Goal: Task Accomplishment & Management: Complete application form

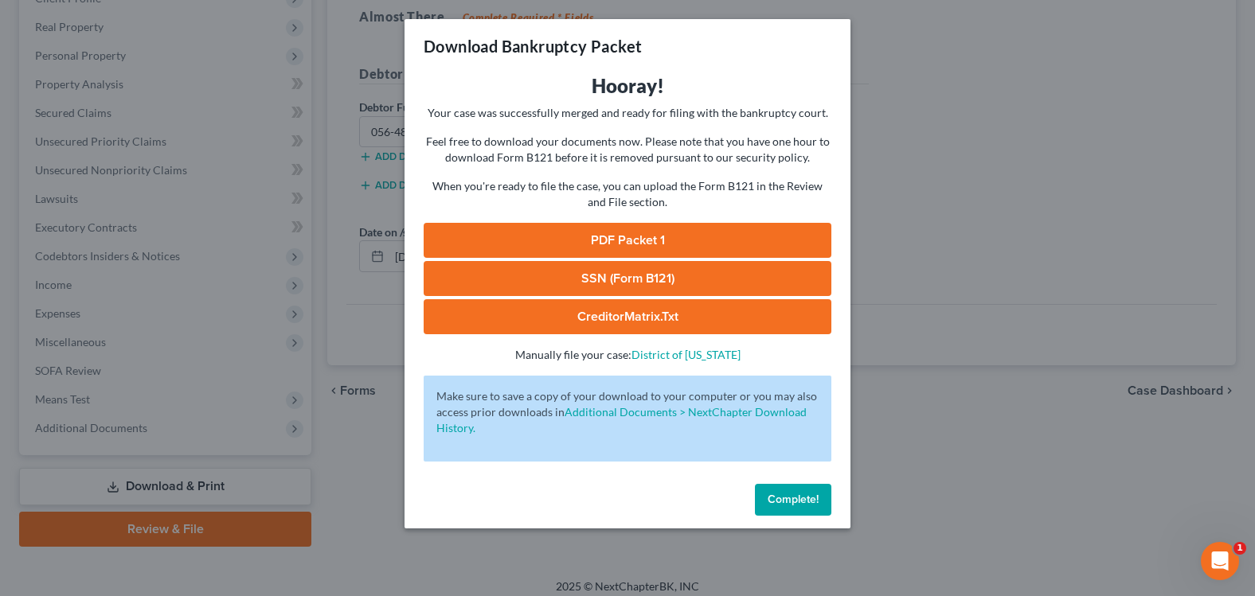
click at [794, 499] on span "Complete!" at bounding box center [792, 500] width 51 height 14
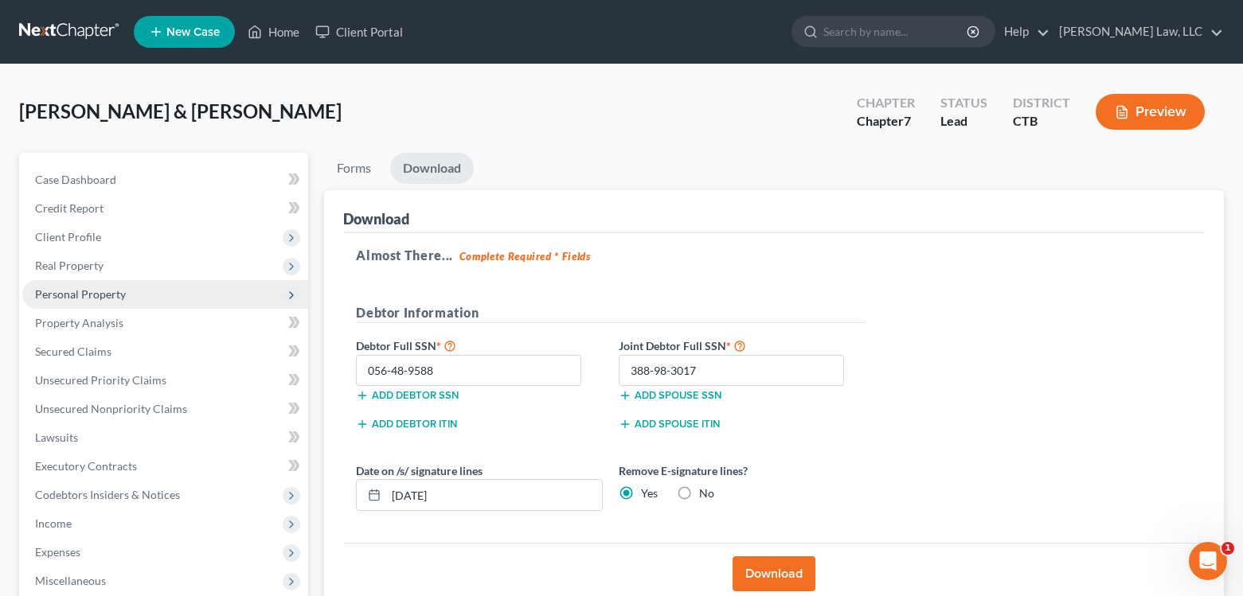
click at [111, 295] on span "Personal Property" at bounding box center [80, 294] width 91 height 14
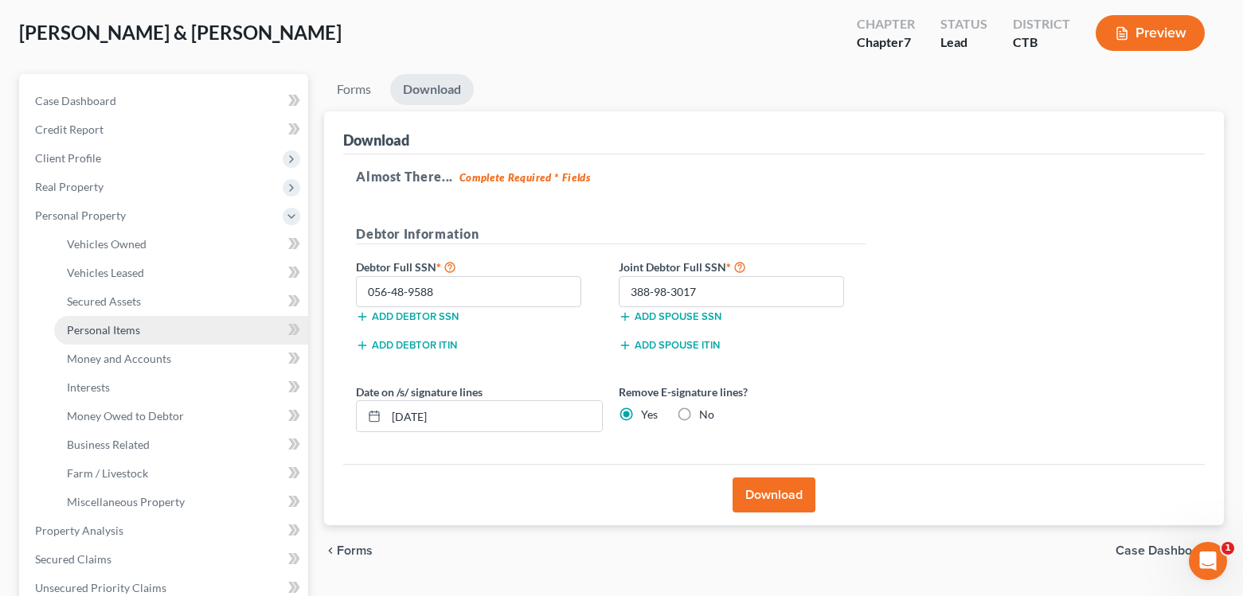
scroll to position [80, 0]
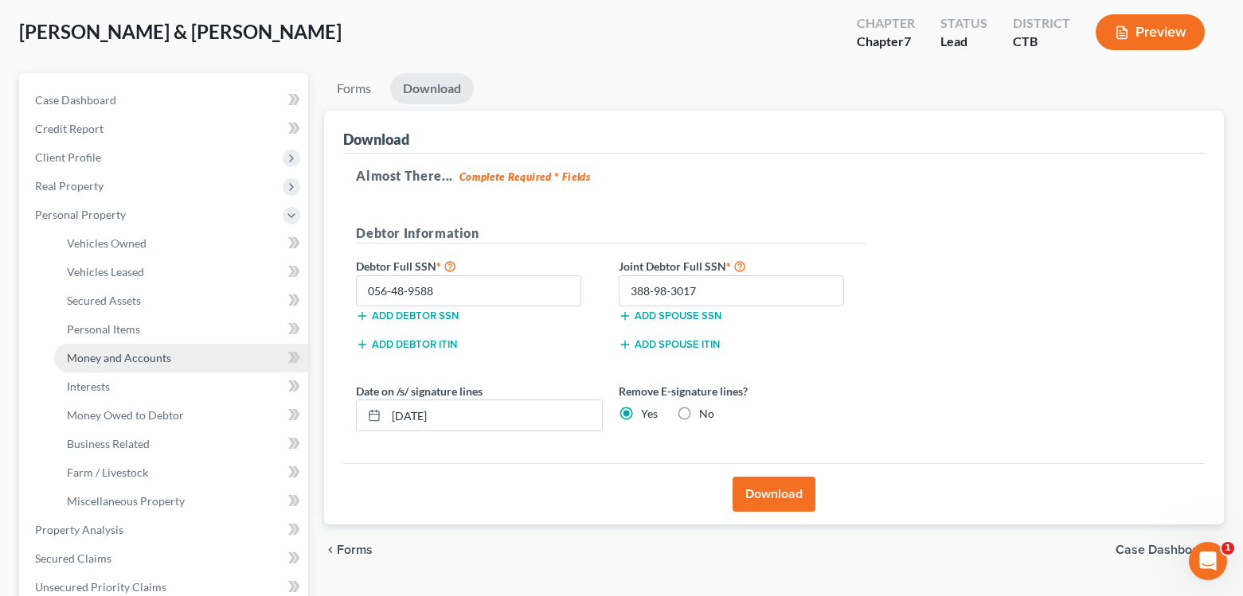
click at [126, 357] on span "Money and Accounts" at bounding box center [119, 358] width 104 height 14
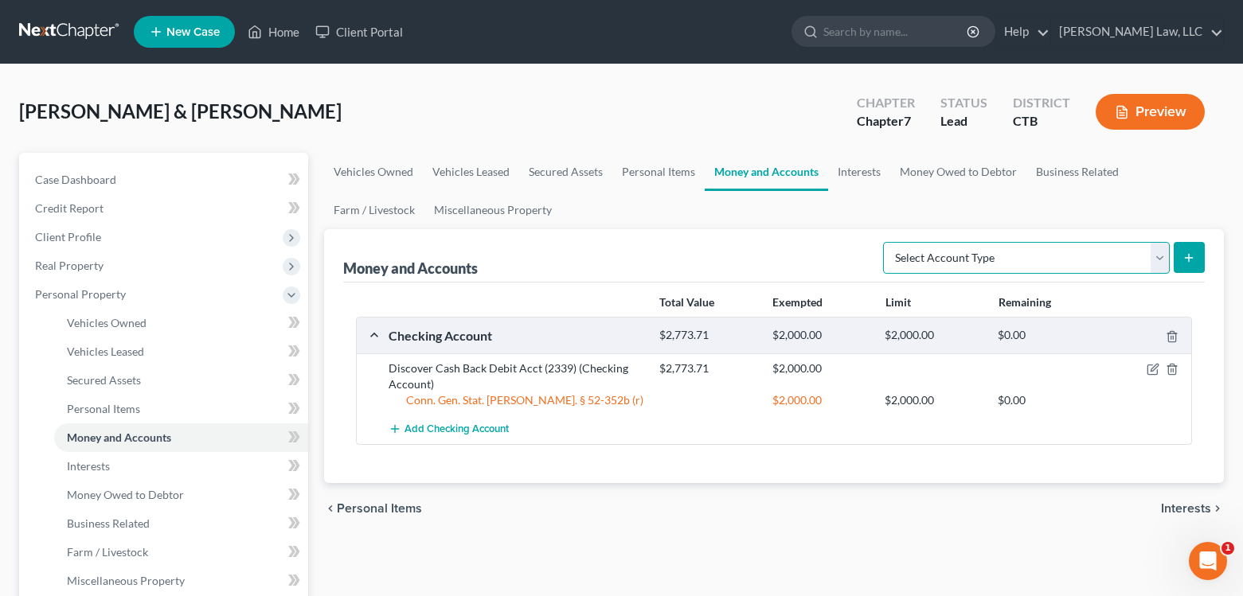
click at [1159, 256] on select "Select Account Type Brokerage Cash on Hand Certificates of Deposit Checking Acc…" at bounding box center [1026, 258] width 287 height 32
select select "savings"
click at [886, 242] on select "Select Account Type Brokerage Cash on Hand Certificates of Deposit Checking Acc…" at bounding box center [1026, 258] width 287 height 32
click at [1196, 256] on button "submit" at bounding box center [1188, 257] width 31 height 31
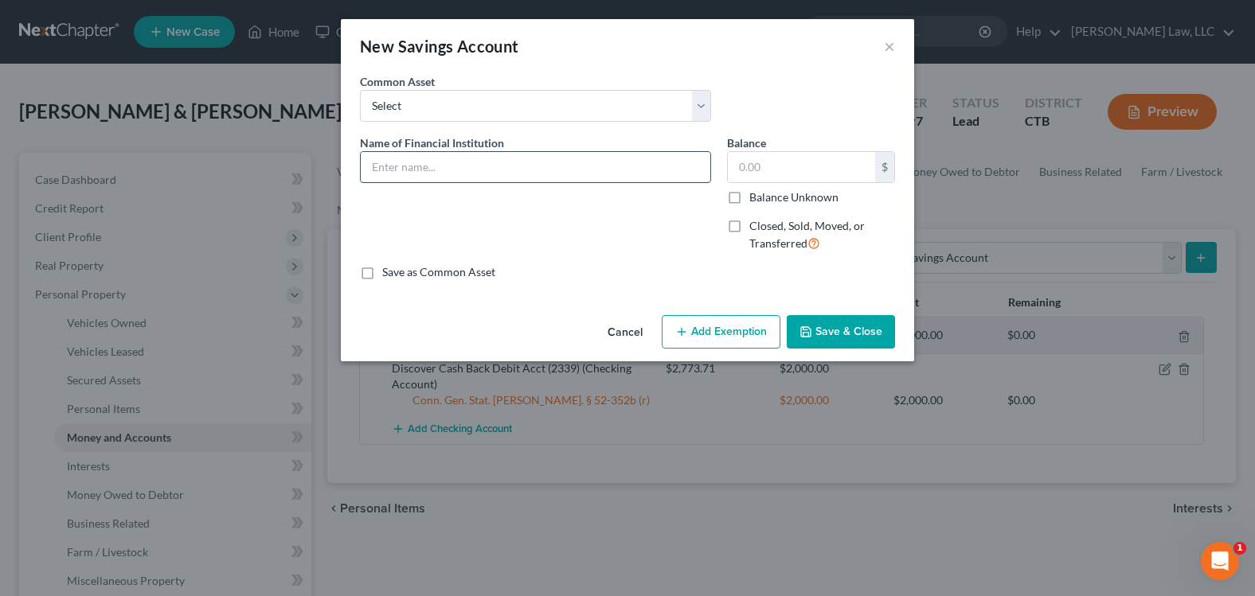
click at [582, 167] on input "text" at bounding box center [535, 167] width 349 height 30
type input "Discover Online Savings"
type input "1,970.01"
click at [874, 337] on button "Save & Close" at bounding box center [841, 331] width 108 height 33
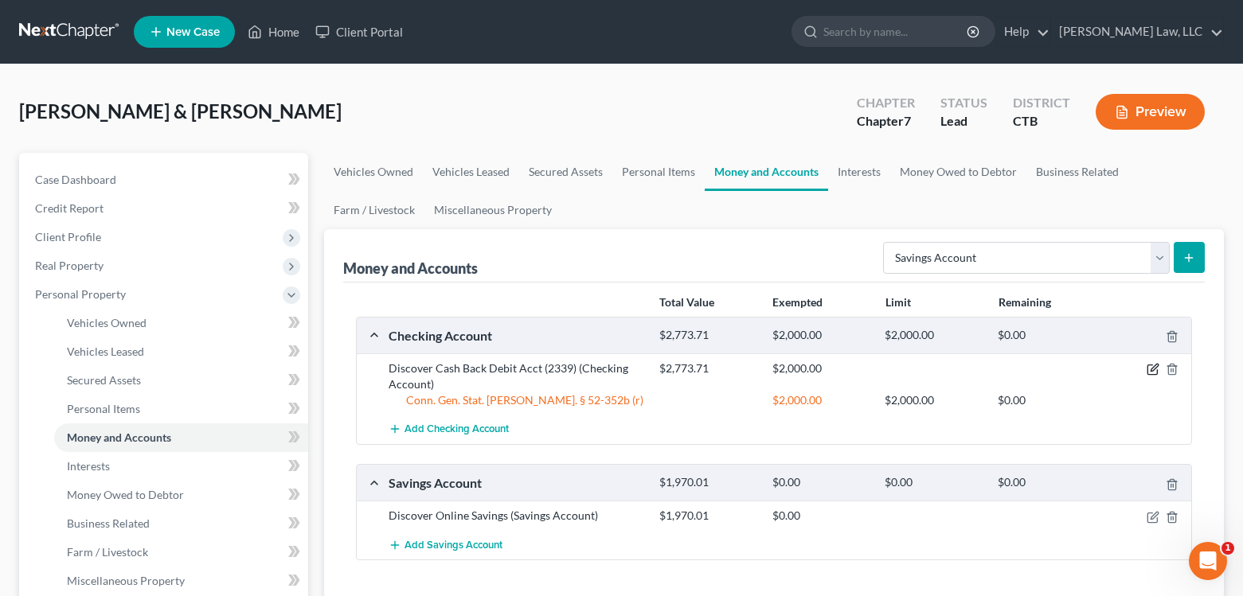
click at [1154, 371] on icon "button" at bounding box center [1153, 368] width 7 height 7
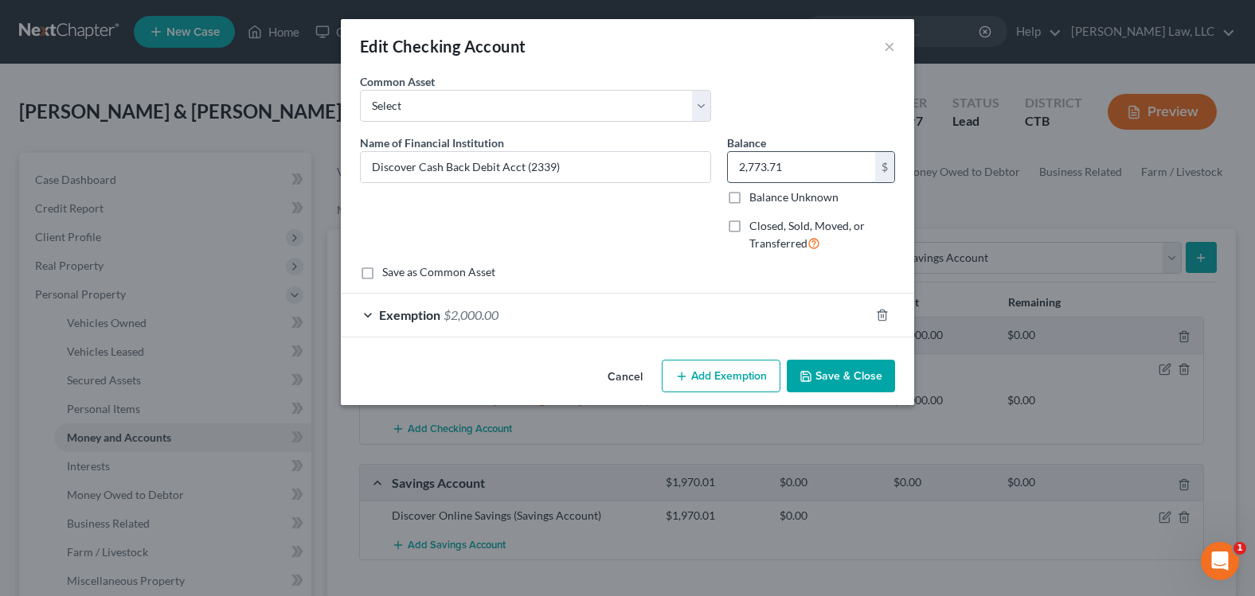
click at [791, 166] on input "2,773.71" at bounding box center [801, 167] width 147 height 30
type input "388.70"
click at [880, 315] on icon "button" at bounding box center [882, 315] width 13 height 13
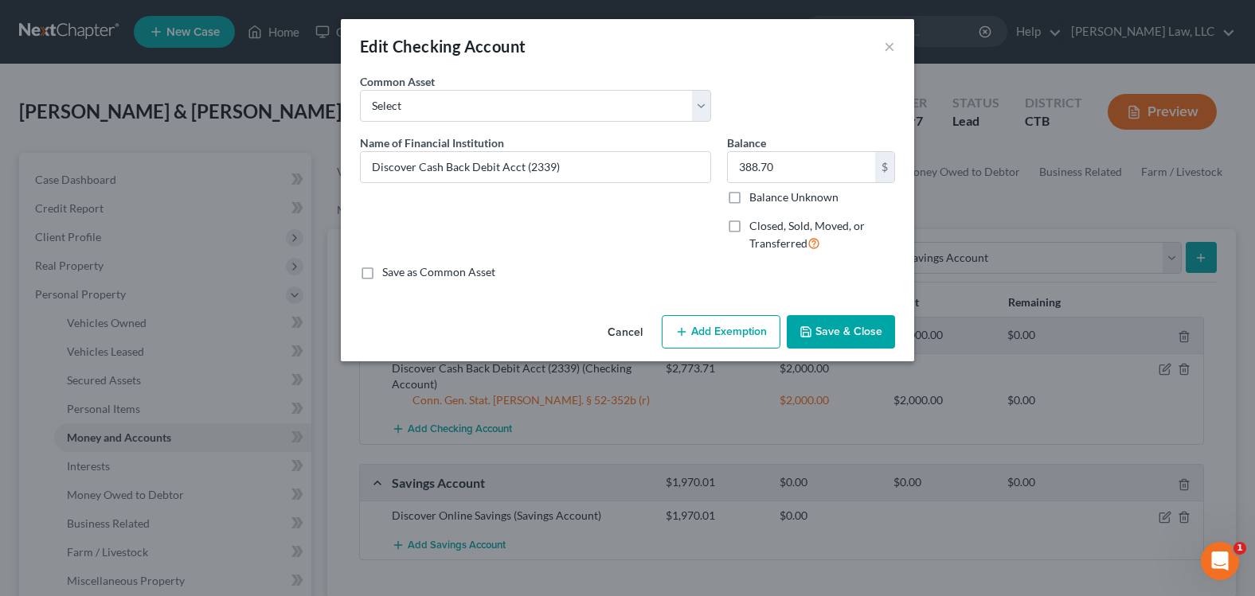
click at [868, 326] on button "Save & Close" at bounding box center [841, 331] width 108 height 33
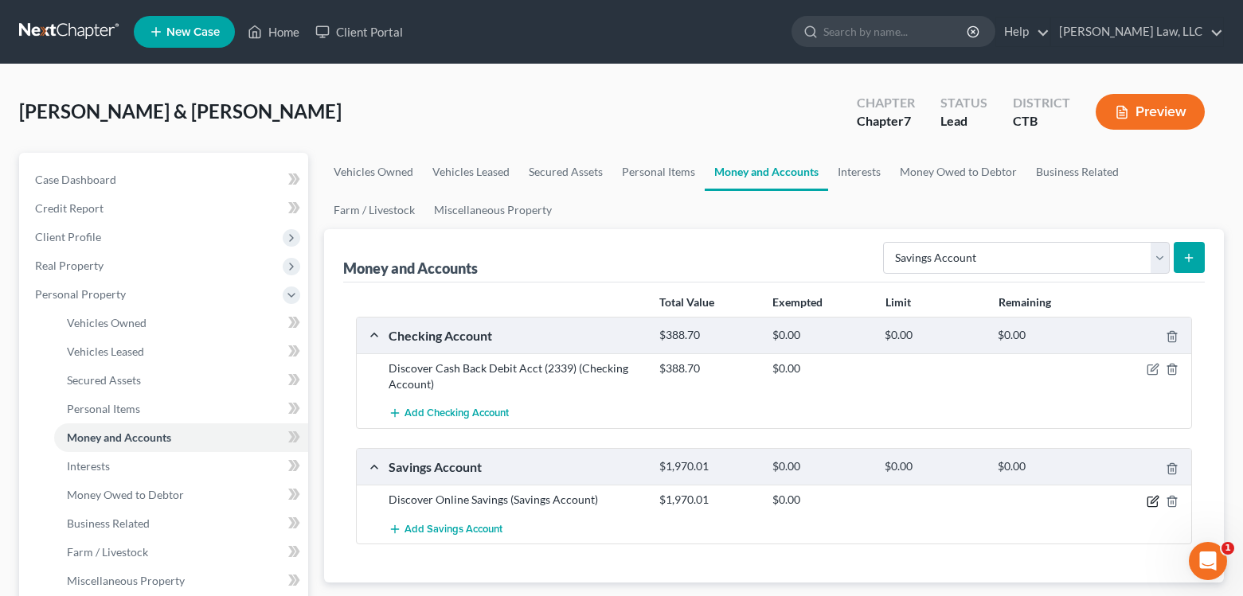
click at [1152, 502] on icon "button" at bounding box center [1152, 501] width 13 height 13
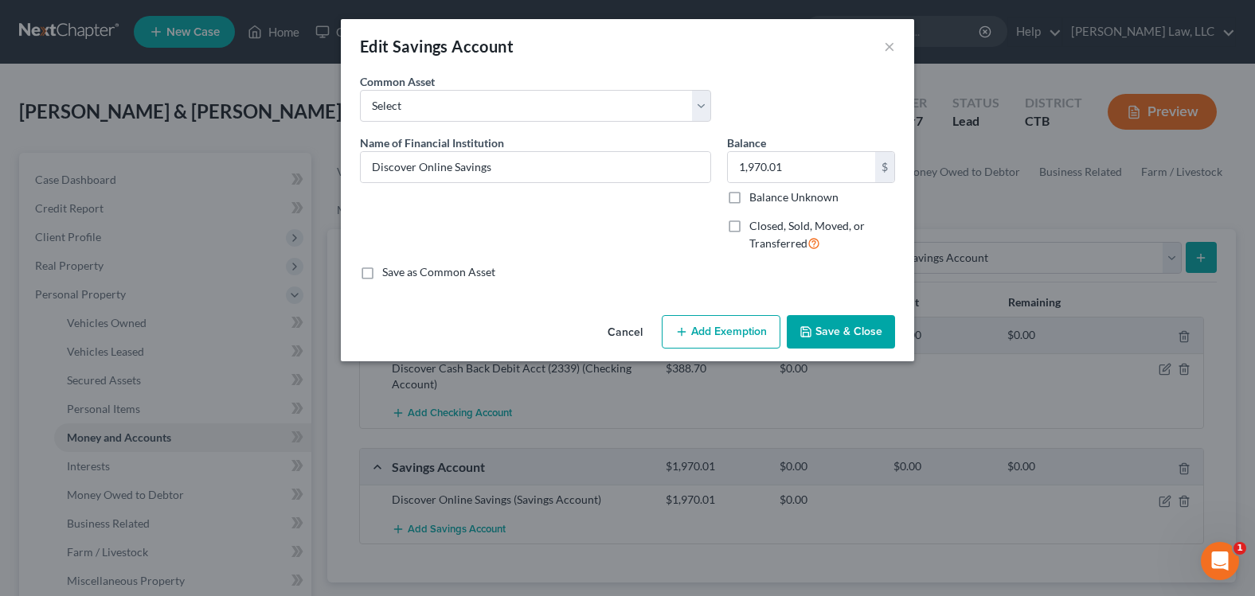
click at [682, 332] on line "button" at bounding box center [680, 332] width 7 height 0
select select "2"
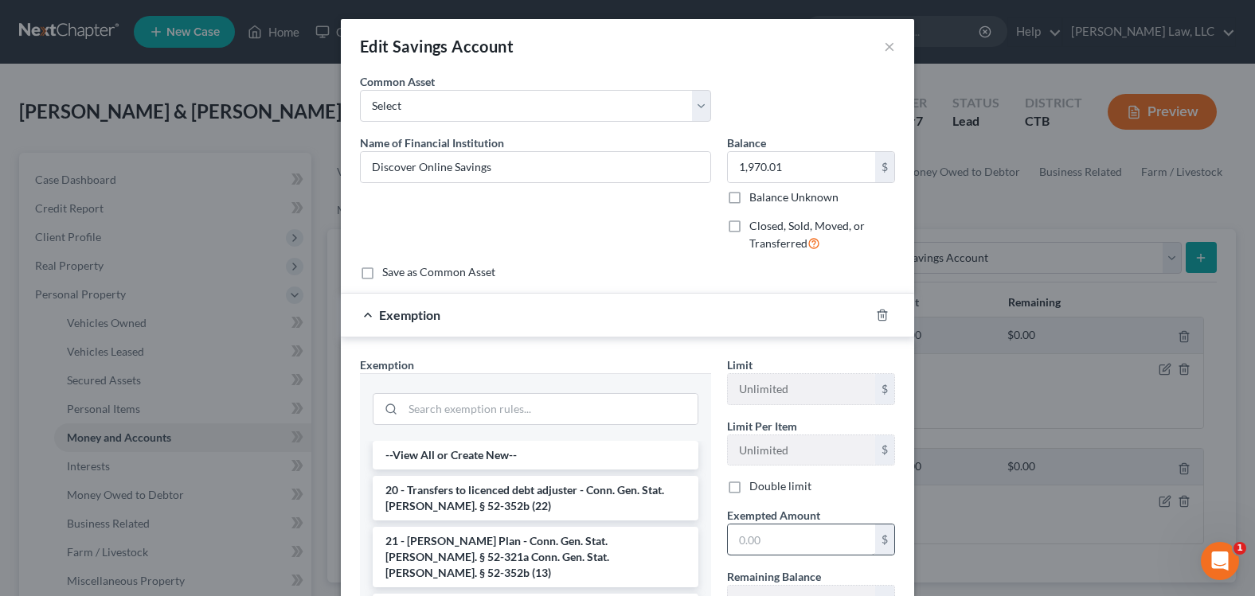
drag, startPoint x: 725, startPoint y: 486, endPoint x: 768, endPoint y: 553, distance: 79.5
click at [749, 487] on label "Double limit" at bounding box center [780, 486] width 62 height 16
click at [755, 487] on input "Double limit" at bounding box center [760, 483] width 10 height 10
checkbox input "true"
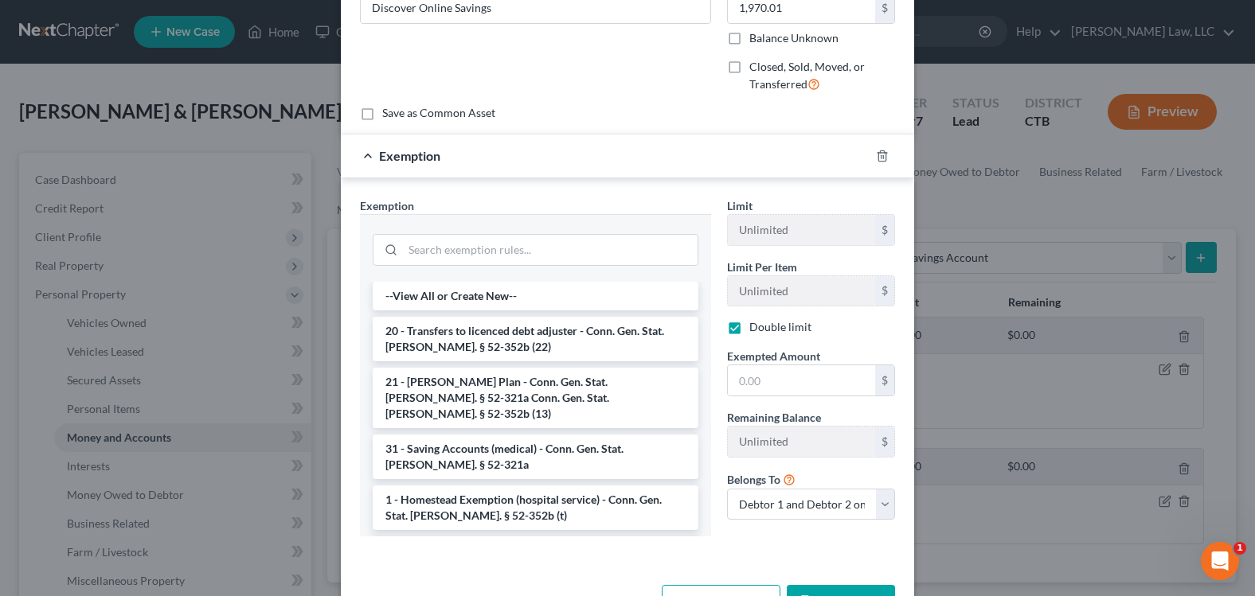
scroll to position [213, 0]
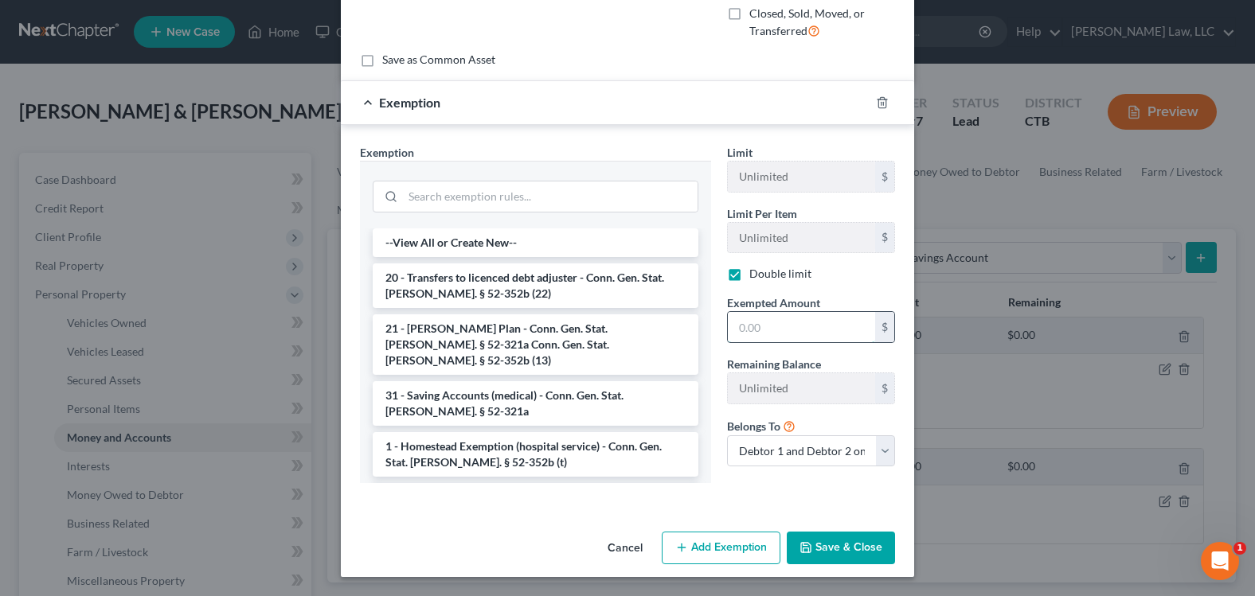
click at [736, 323] on input "text" at bounding box center [801, 327] width 147 height 30
drag, startPoint x: 726, startPoint y: 329, endPoint x: 1030, endPoint y: 331, distance: 304.1
click at [728, 329] on input "970.01" at bounding box center [801, 327] width 147 height 30
type input "1,970.01"
click at [798, 513] on div "An exemption set must first be selected from the Filing Information section. Co…" at bounding box center [627, 193] width 573 height 665
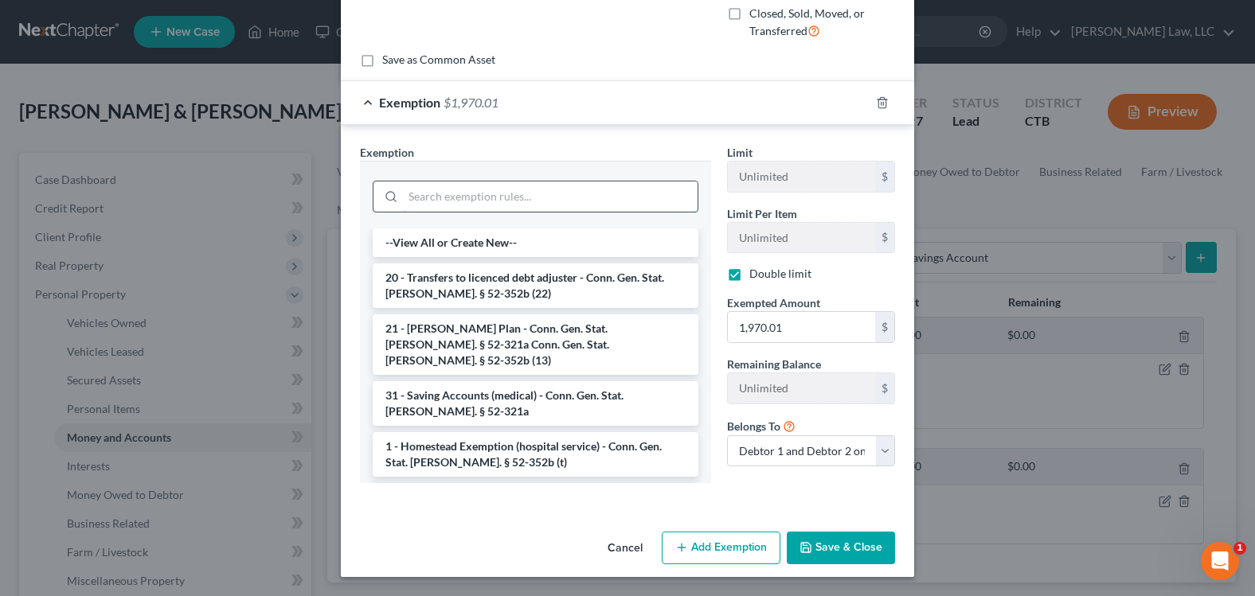
click at [413, 192] on input "search" at bounding box center [550, 197] width 295 height 30
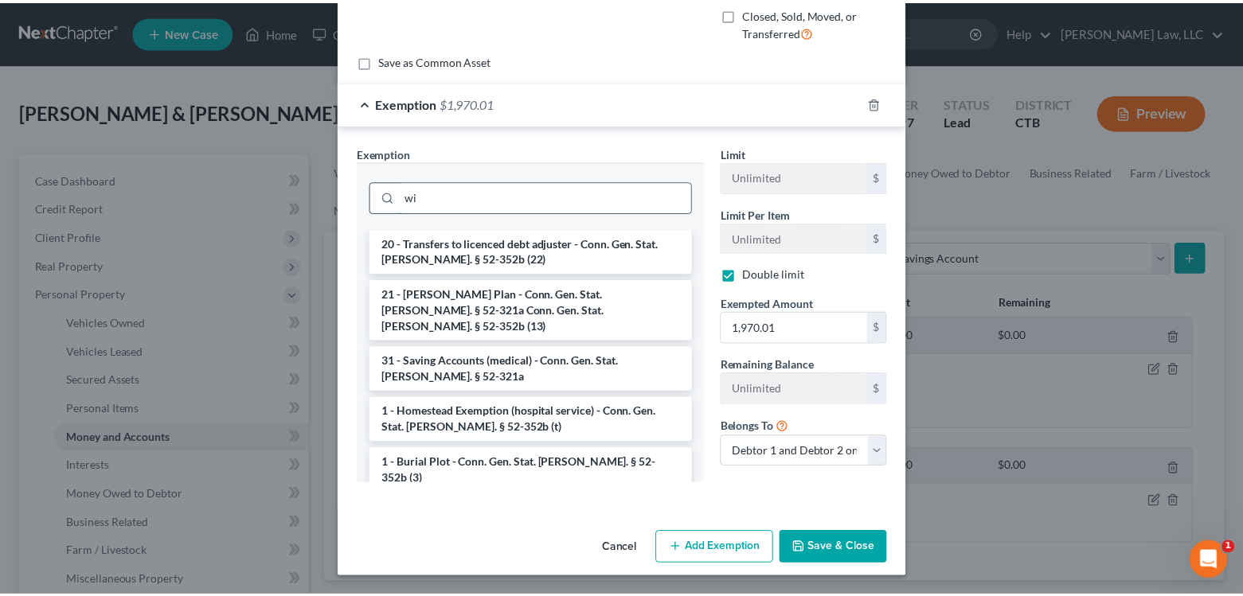
scroll to position [197, 0]
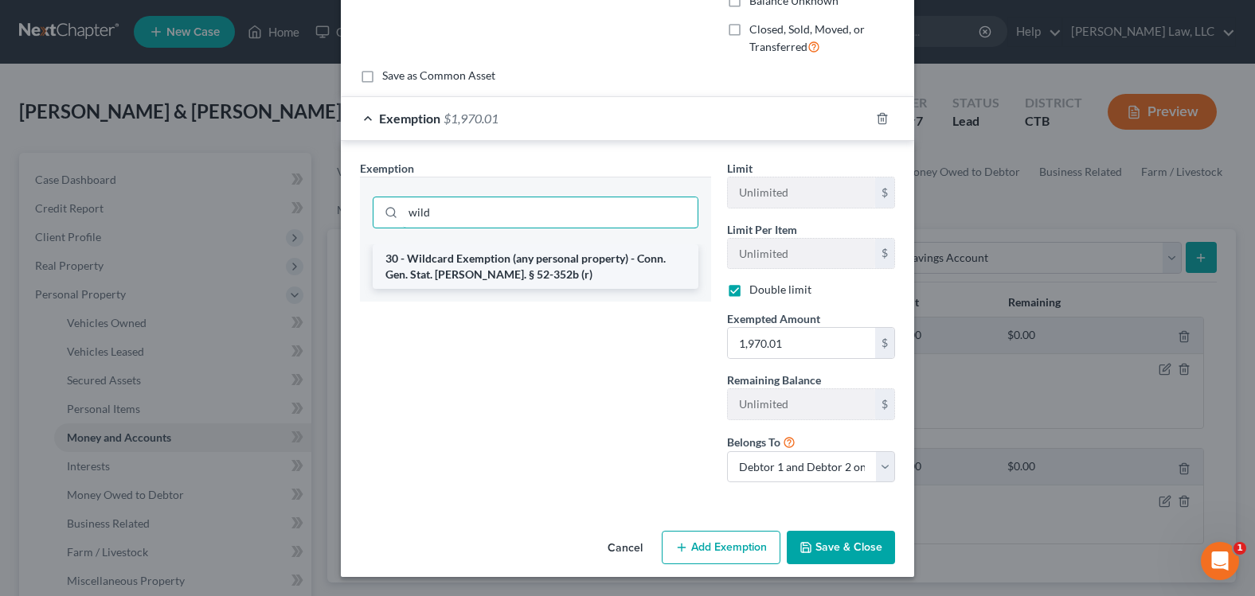
type input "wild"
click at [412, 270] on li "30 - Wildcard Exemption (any personal property) - Conn. Gen. Stat. [PERSON_NAME…" at bounding box center [536, 266] width 326 height 45
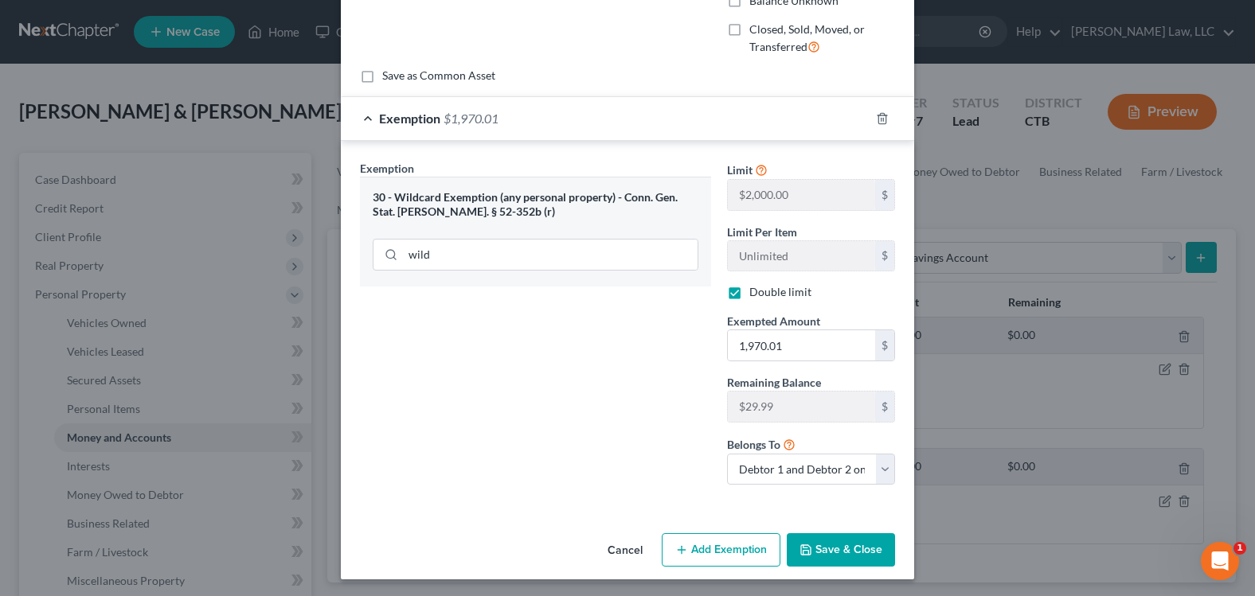
click at [830, 560] on button "Save & Close" at bounding box center [841, 549] width 108 height 33
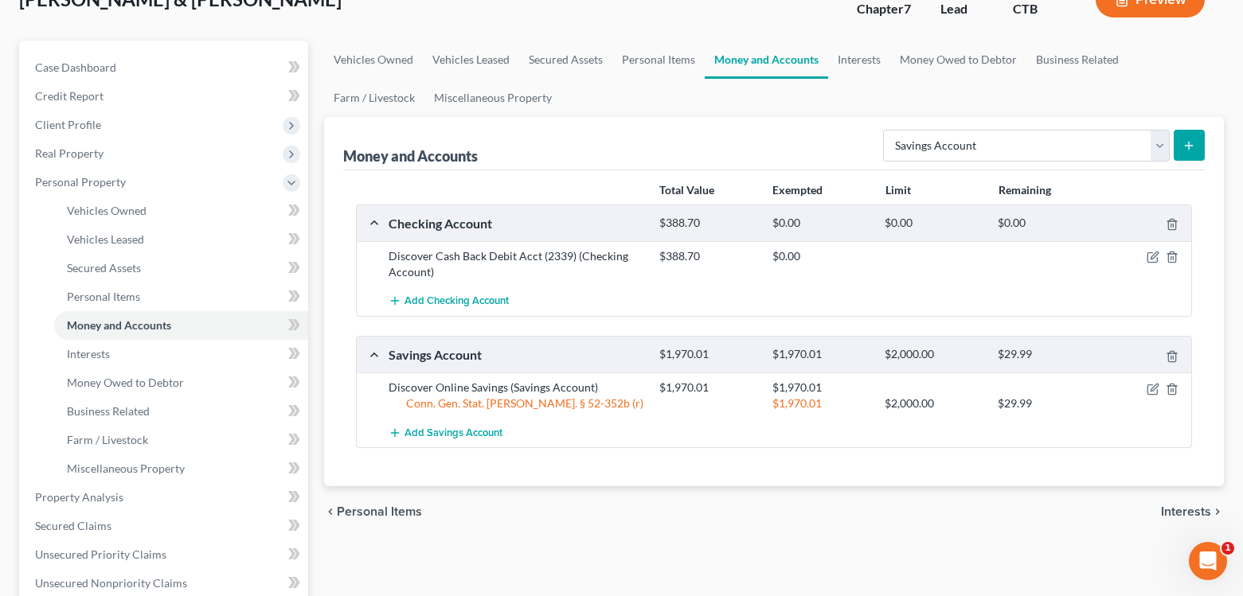
scroll to position [80, 0]
